Goal: Task Accomplishment & Management: Manage account settings

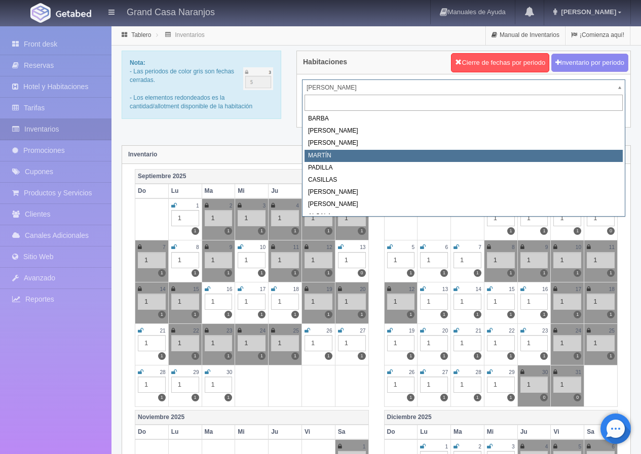
select select "2063"
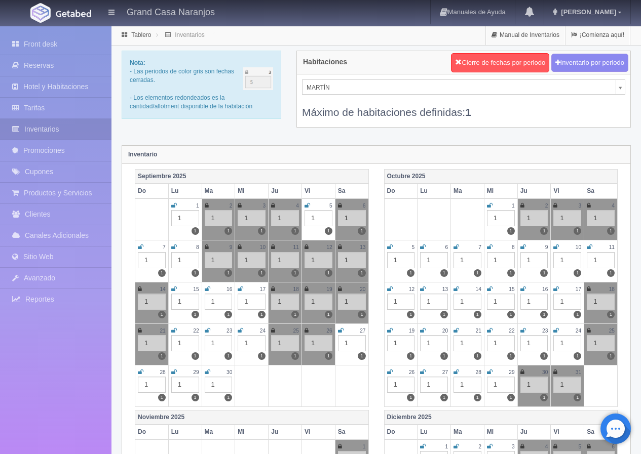
click at [239, 247] on icon at bounding box center [240, 247] width 4 height 6
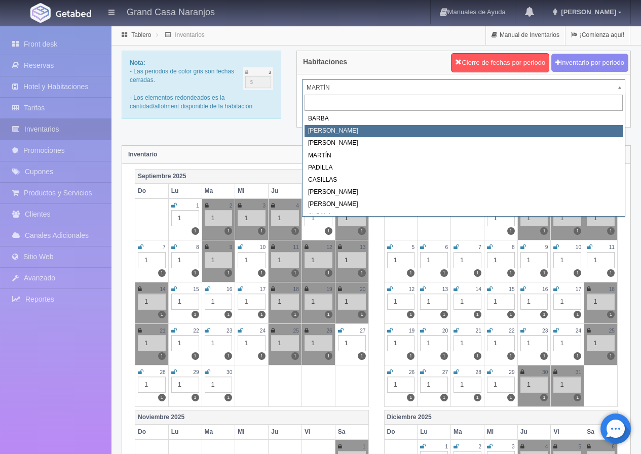
select select "2060"
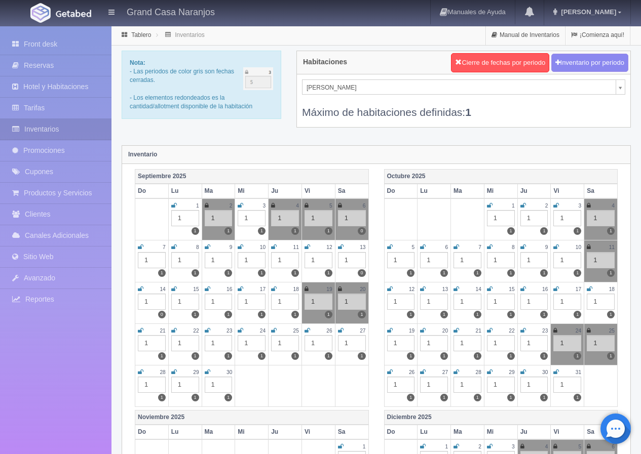
click at [273, 245] on icon at bounding box center [274, 247] width 6 height 6
